Goal: Check status

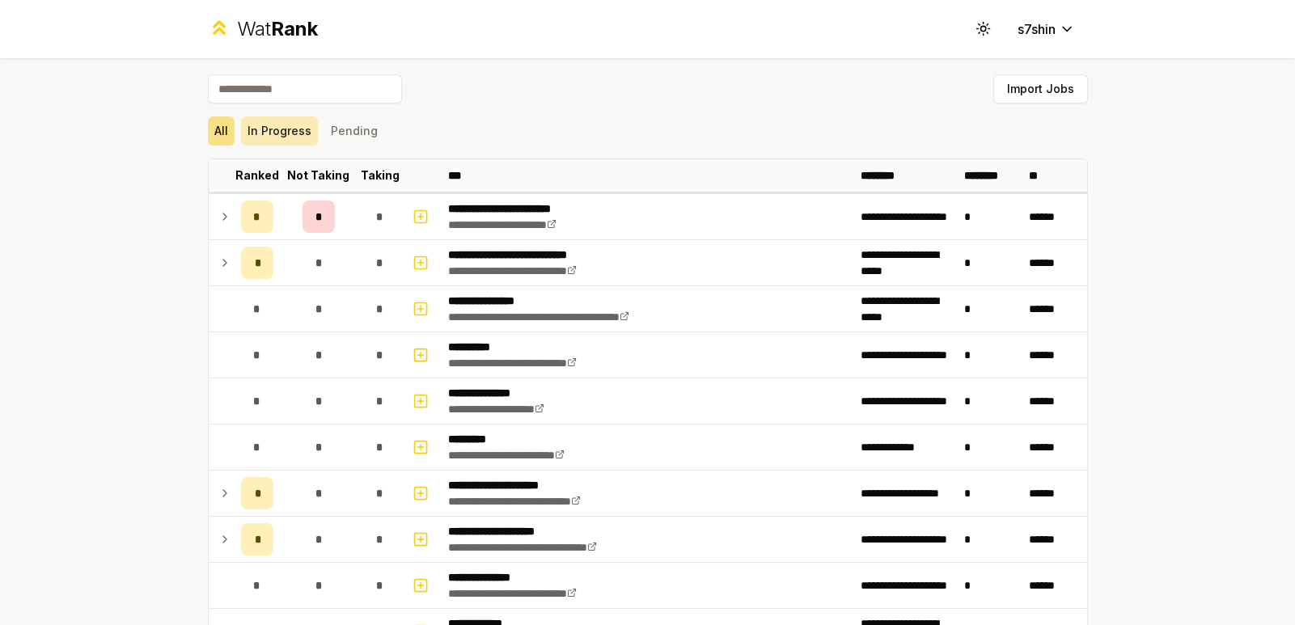
click at [281, 125] on button "In Progress" at bounding box center [279, 130] width 77 height 29
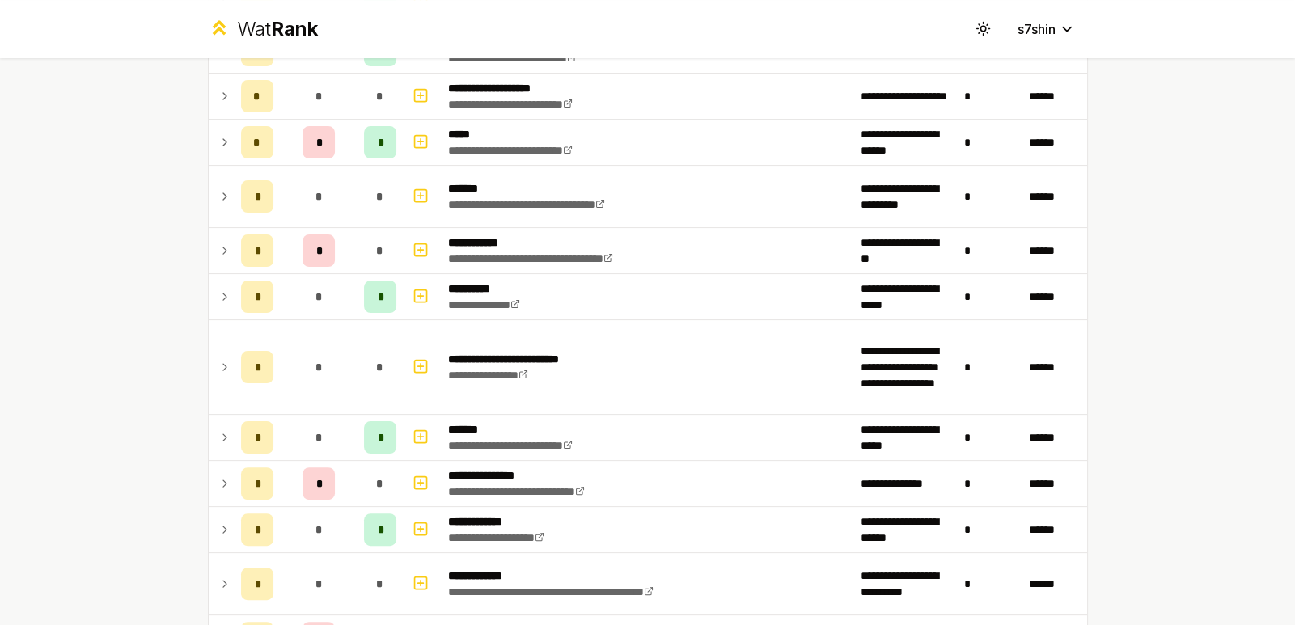
scroll to position [638, 0]
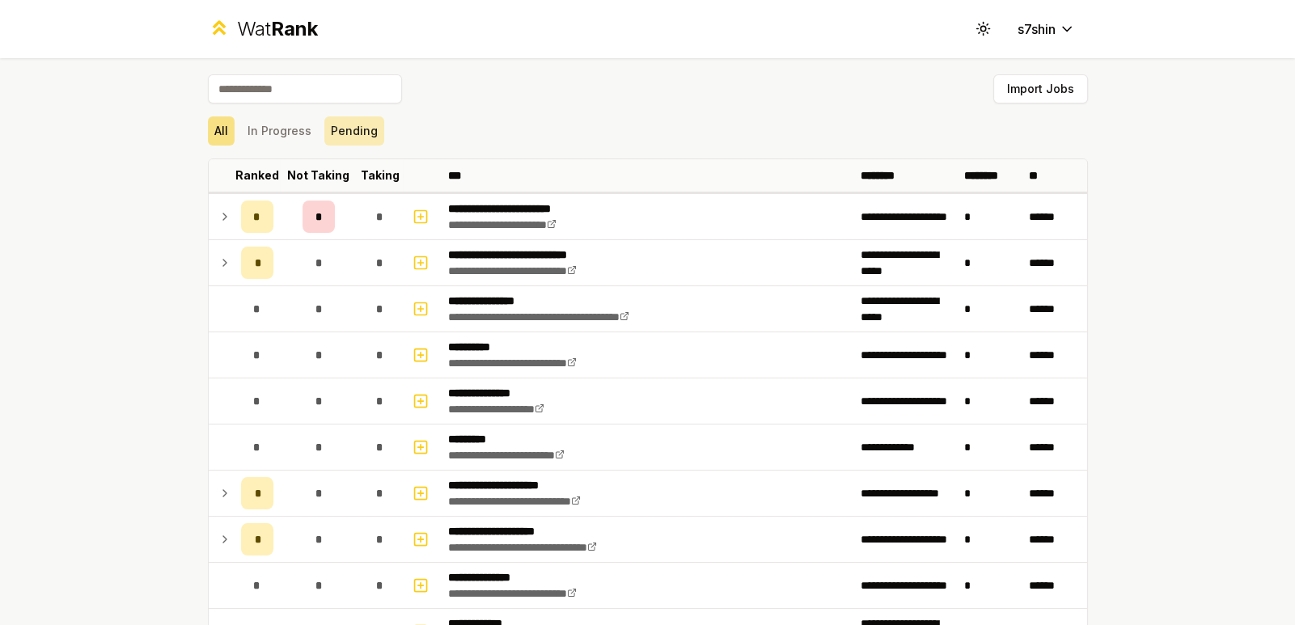
click at [324, 137] on button "Pending" at bounding box center [354, 130] width 60 height 29
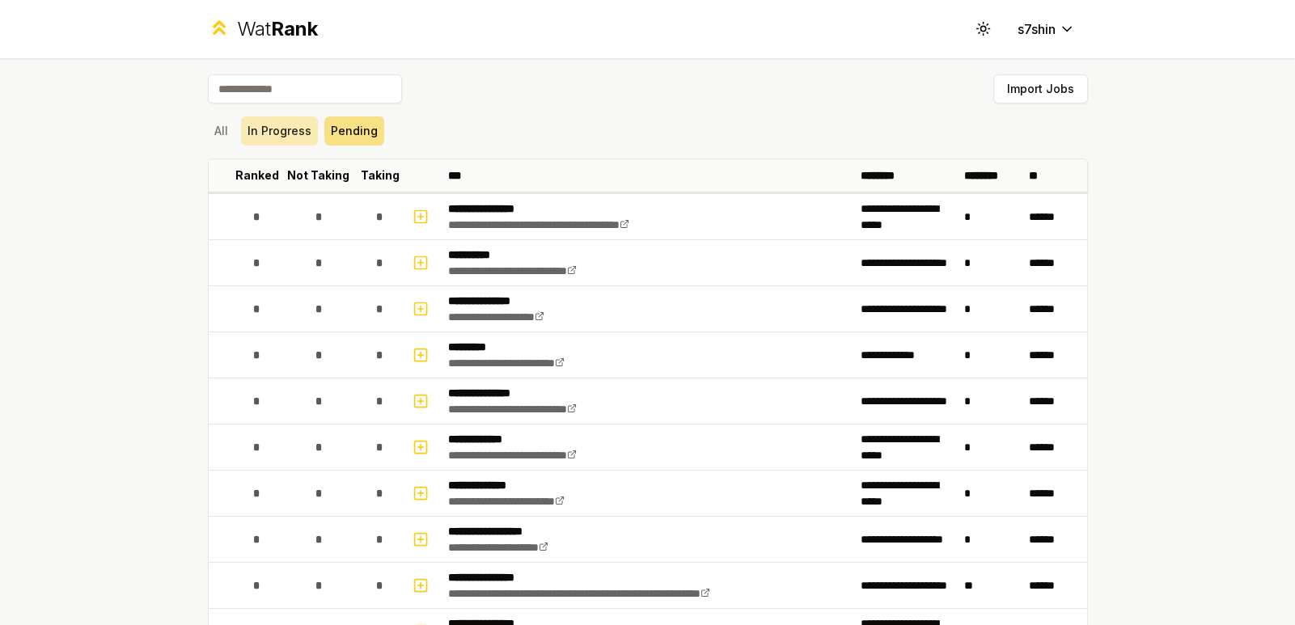
click at [285, 132] on button "In Progress" at bounding box center [279, 130] width 77 height 29
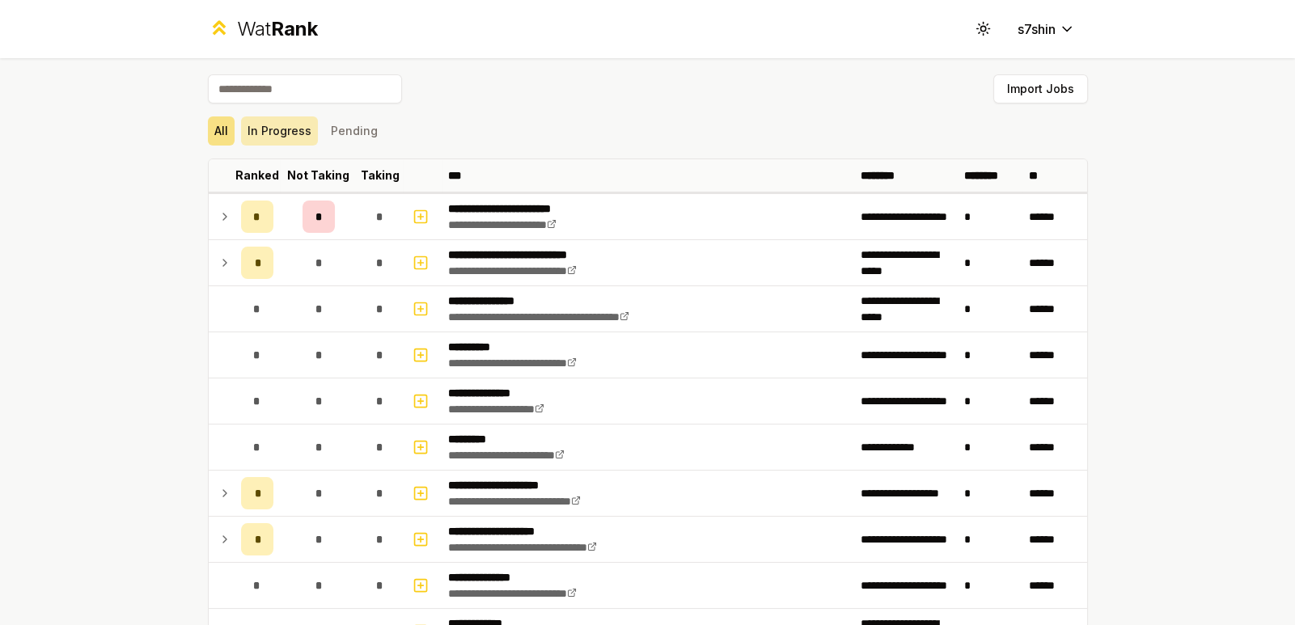
click at [286, 135] on button "In Progress" at bounding box center [279, 130] width 77 height 29
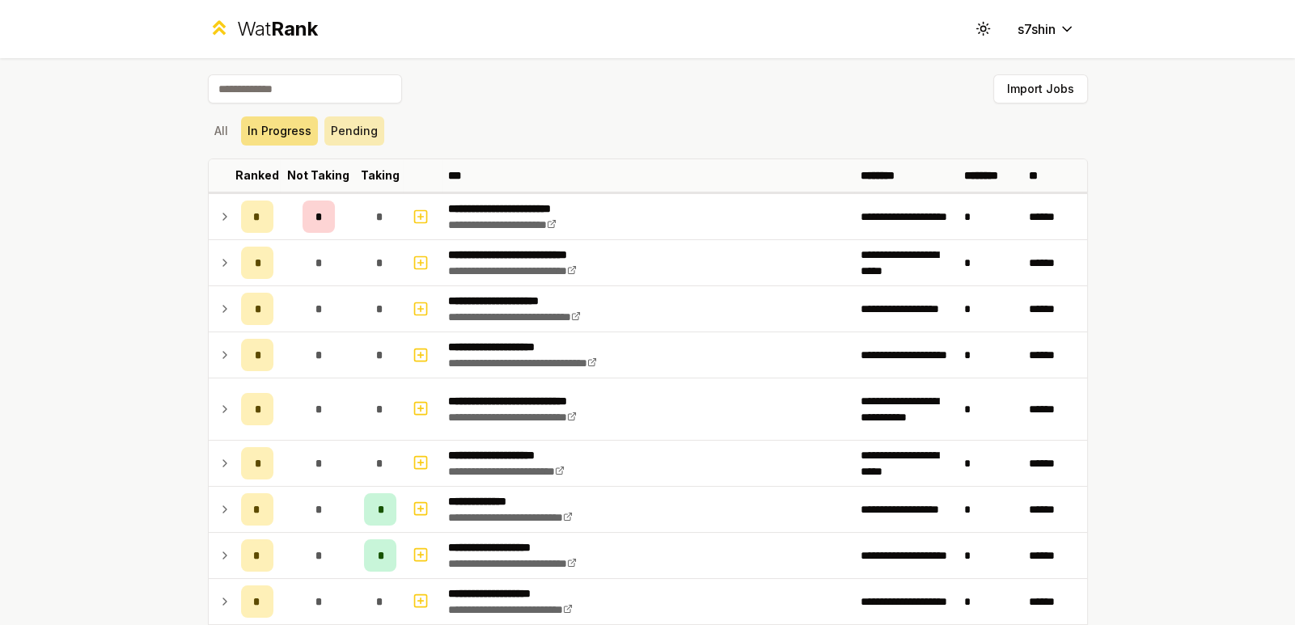
click at [332, 133] on button "Pending" at bounding box center [354, 130] width 60 height 29
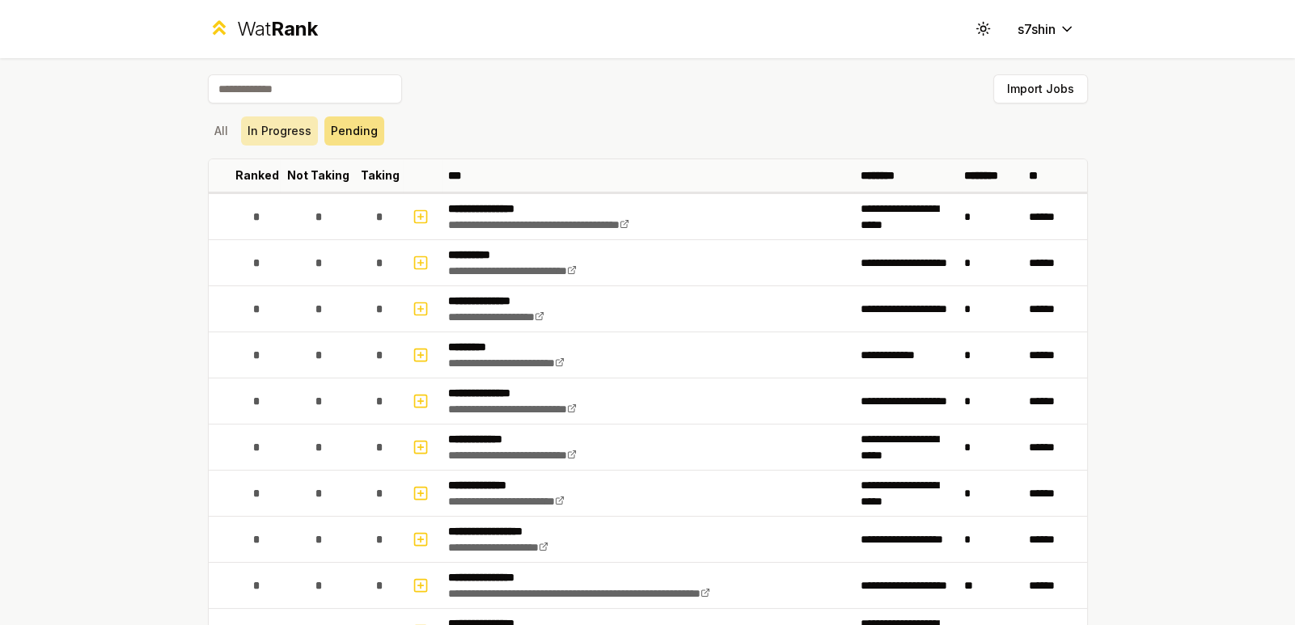
click at [277, 125] on button "In Progress" at bounding box center [279, 130] width 77 height 29
